Goal: Task Accomplishment & Management: Manage account settings

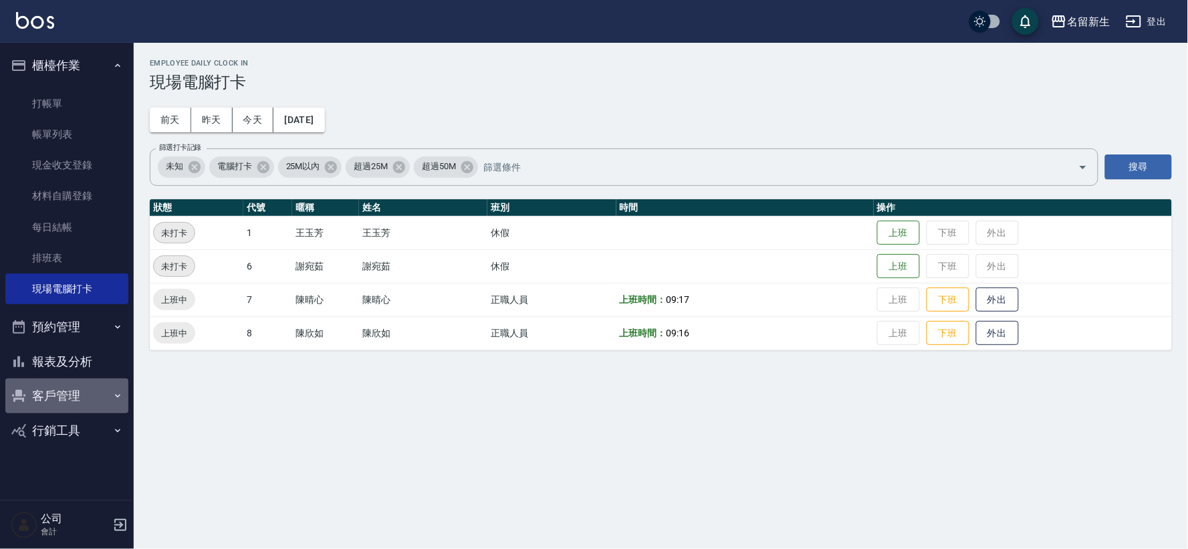
click at [60, 391] on button "客戶管理" at bounding box center [66, 395] width 123 height 35
click at [511, 455] on div "Employee Daily Clock In 現場電腦打卡 [DATE] [DATE] [DATE] [DATE] 篩選打卡記錄 未知 電腦打卡 25M以內…" at bounding box center [594, 274] width 1188 height 549
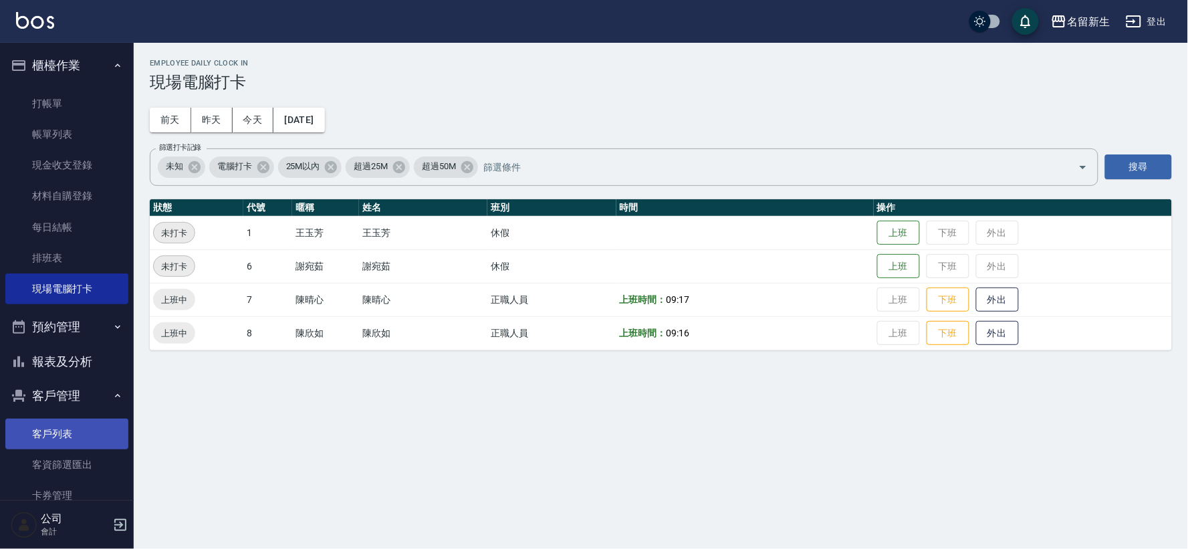
click at [79, 437] on link "客戶列表" at bounding box center [66, 433] width 123 height 31
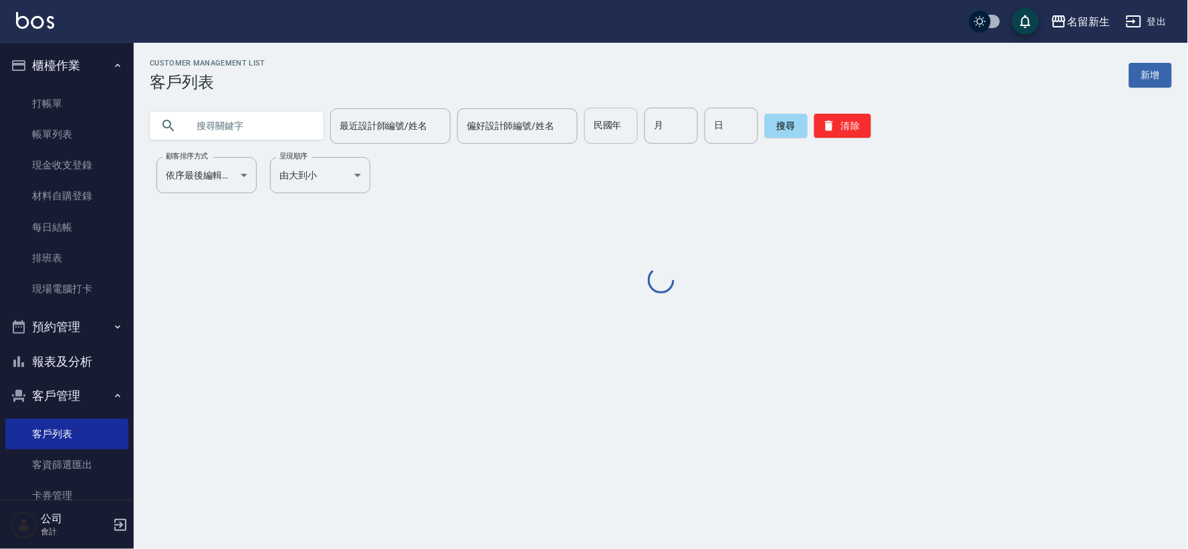
click at [628, 123] on input "民國年" at bounding box center [610, 126] width 53 height 36
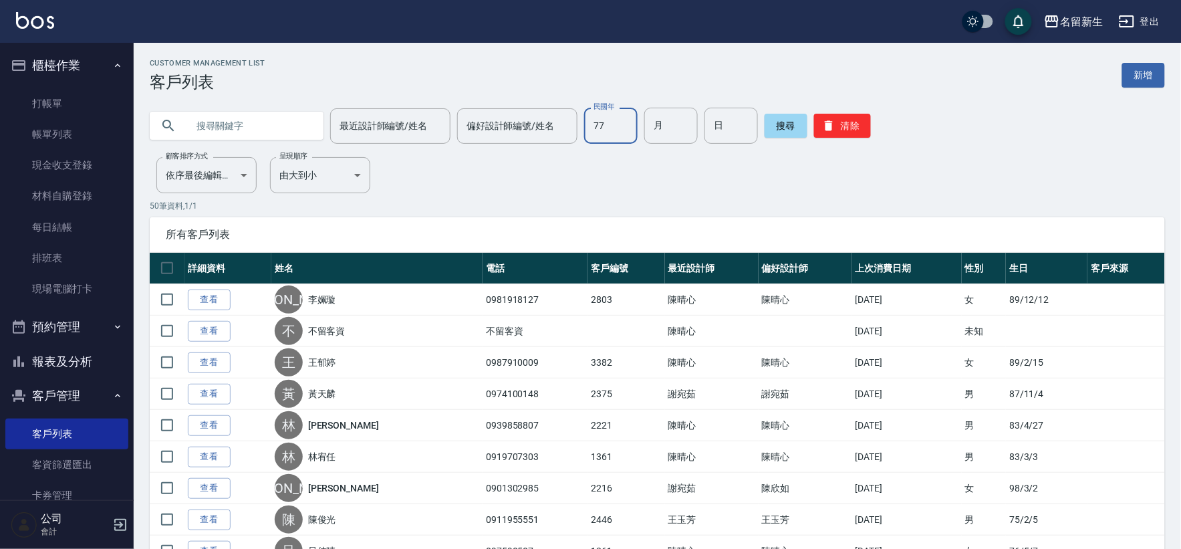
type input "77"
type input "01"
type input "10"
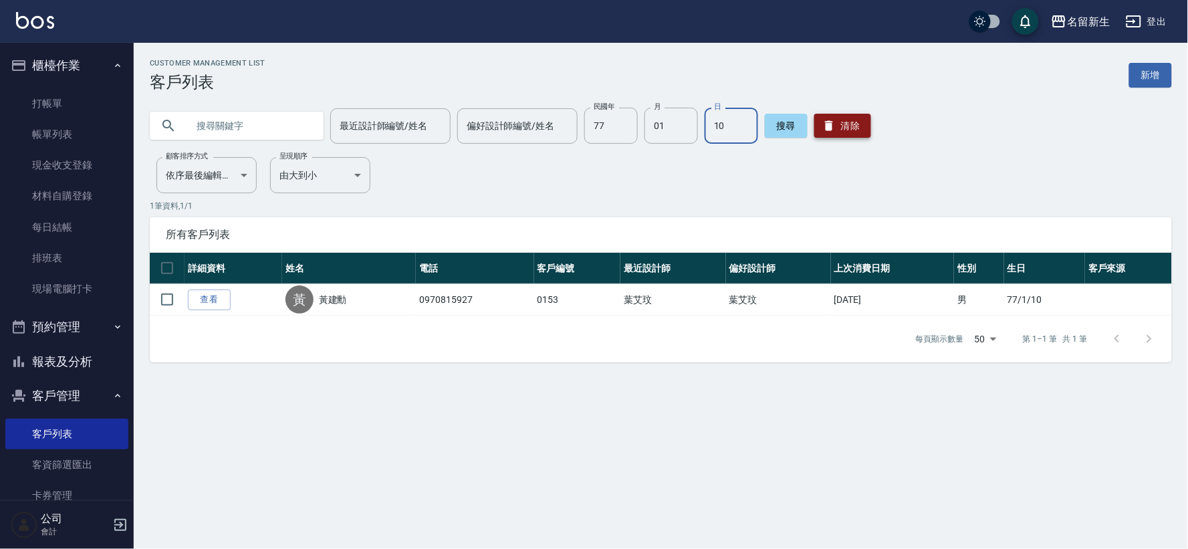
click at [822, 119] on icon "button" at bounding box center [828, 125] width 13 height 13
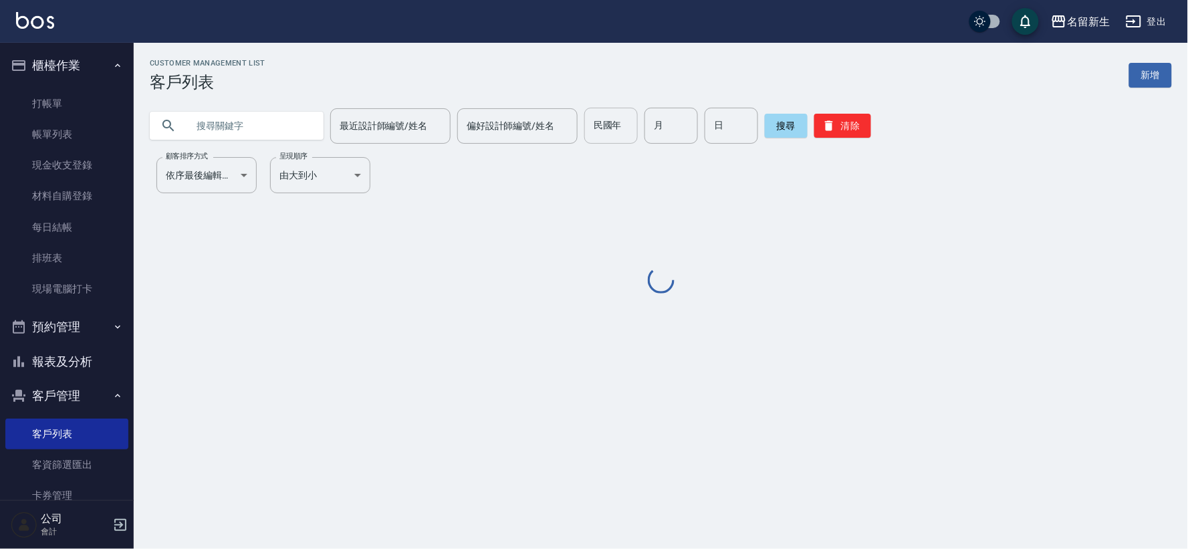
click at [584, 125] on input "民國年" at bounding box center [610, 126] width 53 height 36
type input "88"
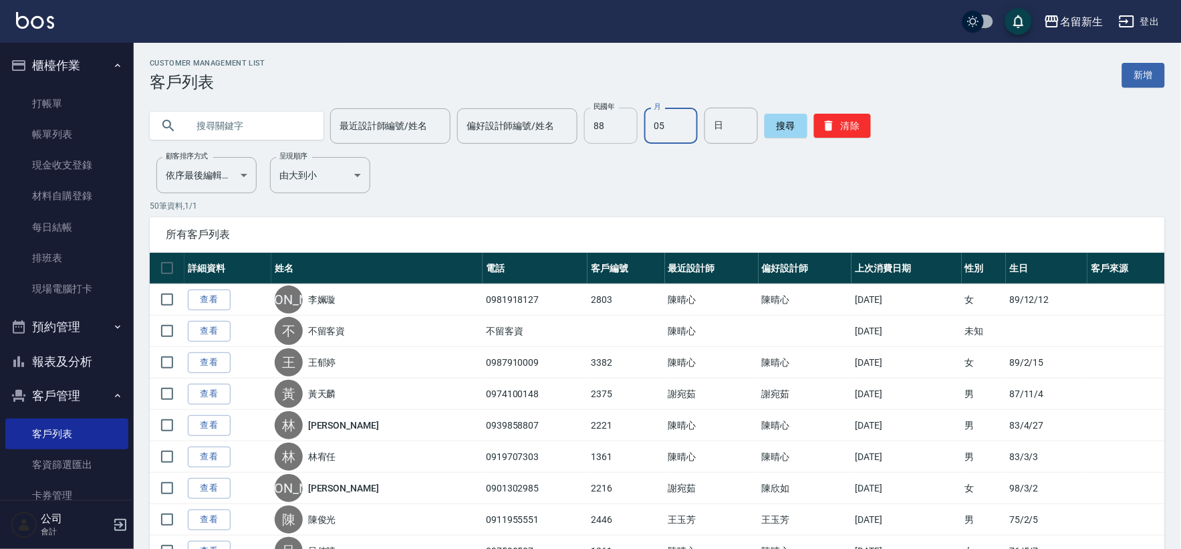
type input "05"
type input "0"
type input "18"
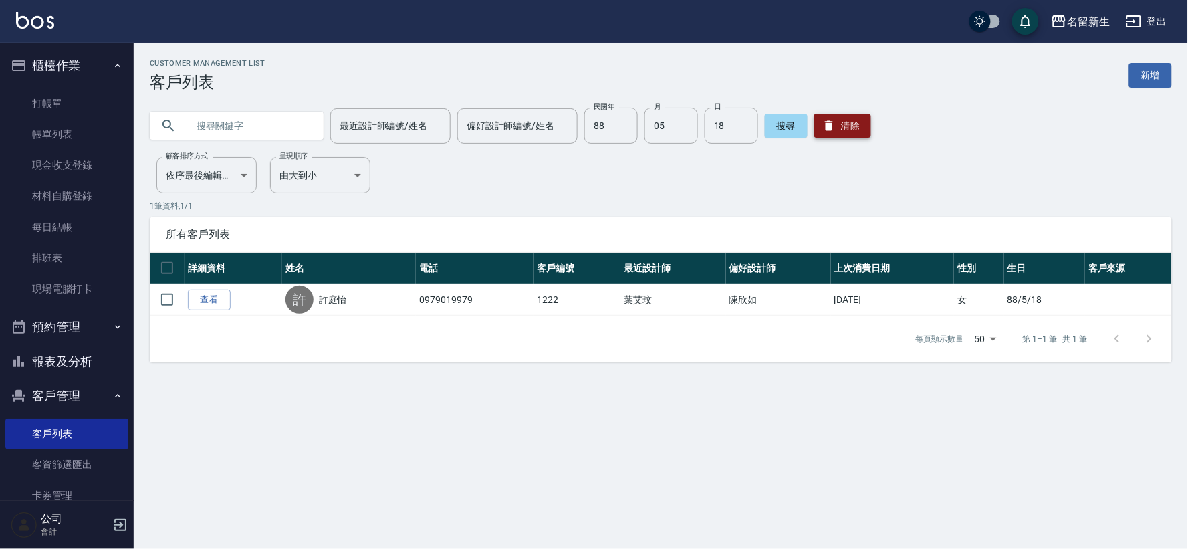
drag, startPoint x: 866, startPoint y: 71, endPoint x: 850, endPoint y: 117, distance: 49.1
click at [865, 72] on div "Customer Management List 客戶列表 新增" at bounding box center [661, 75] width 1022 height 33
click at [850, 117] on button "清除" at bounding box center [842, 126] width 57 height 24
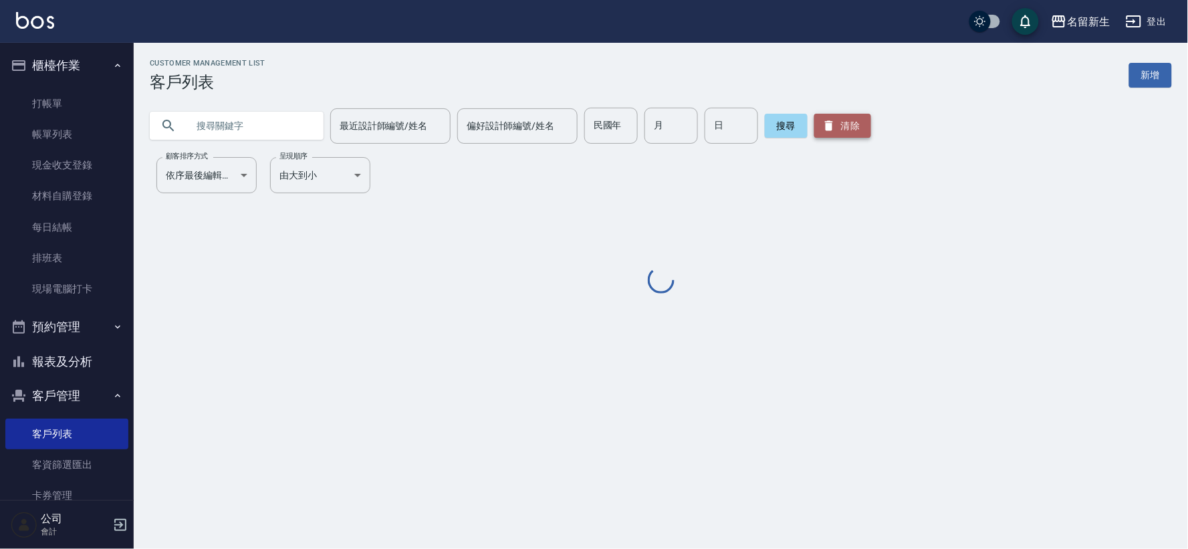
click at [850, 117] on button "清除" at bounding box center [842, 126] width 57 height 24
click at [606, 117] on div "民國年 民國年" at bounding box center [610, 126] width 53 height 36
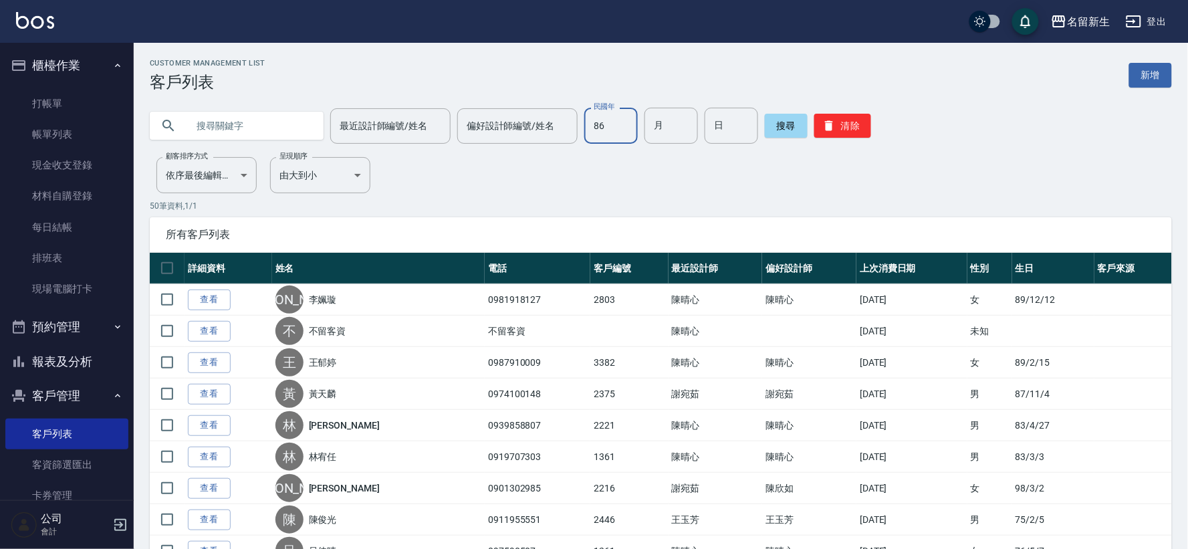
type input "86"
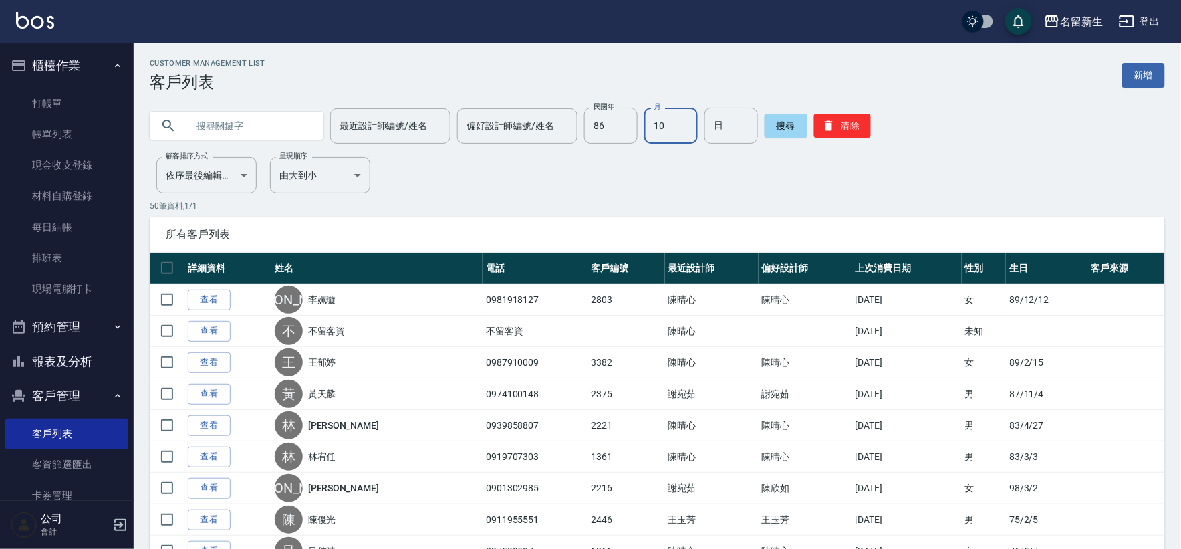
type input "10"
type input "12"
